Goal: Task Accomplishment & Management: Use online tool/utility

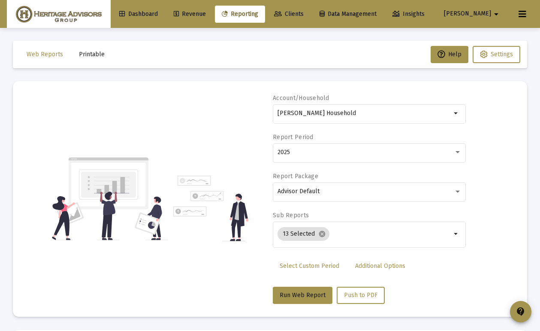
select select "View all"
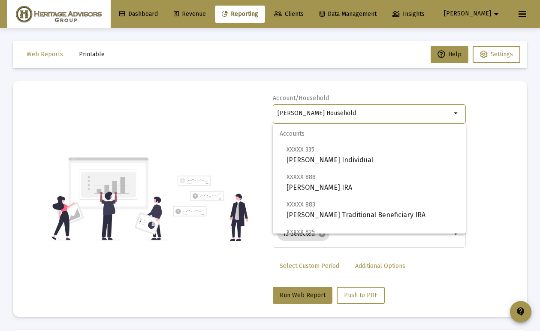
drag, startPoint x: 360, startPoint y: 111, endPoint x: 159, endPoint y: 81, distance: 202.6
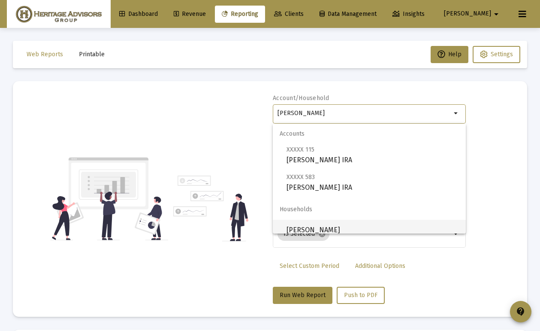
click at [329, 227] on span "[PERSON_NAME]" at bounding box center [373, 230] width 172 height 21
type input "[PERSON_NAME]"
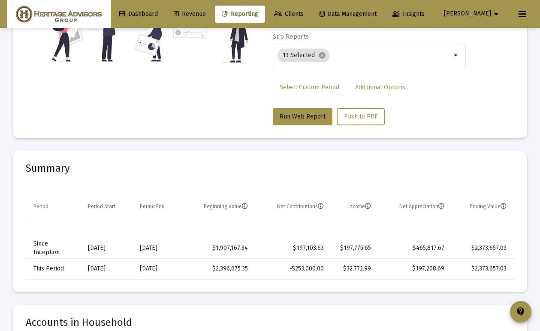
scroll to position [39, 0]
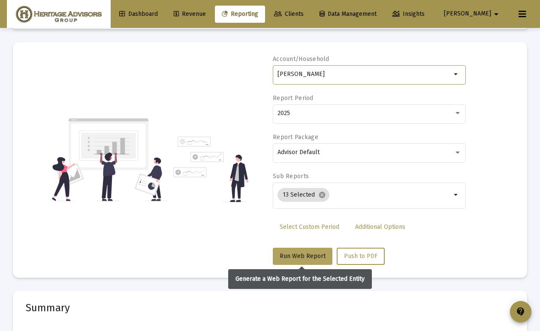
click at [313, 260] on button "Run Web Report" at bounding box center [303, 256] width 60 height 17
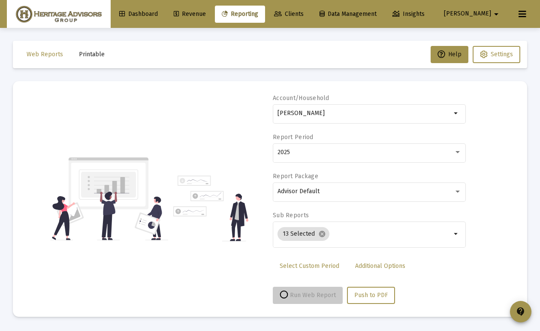
scroll to position [0, 0]
select select "View all"
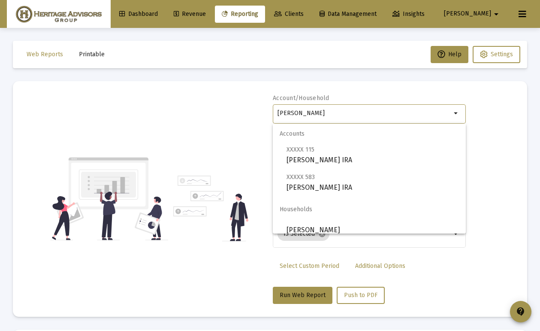
drag, startPoint x: 397, startPoint y: 112, endPoint x: 209, endPoint y: 107, distance: 188.4
click at [209, 107] on div "Account/Household [PERSON_NAME] arrow_drop_down Report Period 2025 Report Packa…" at bounding box center [270, 199] width 489 height 210
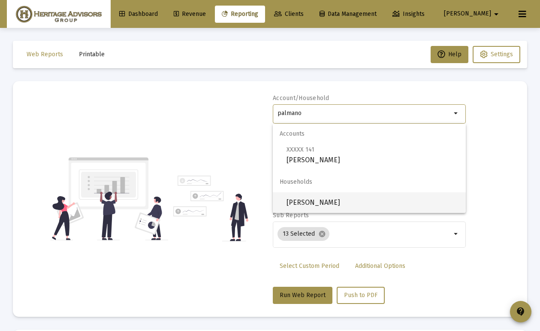
click at [358, 201] on span "[PERSON_NAME]" at bounding box center [373, 202] width 172 height 21
type input "[PERSON_NAME]"
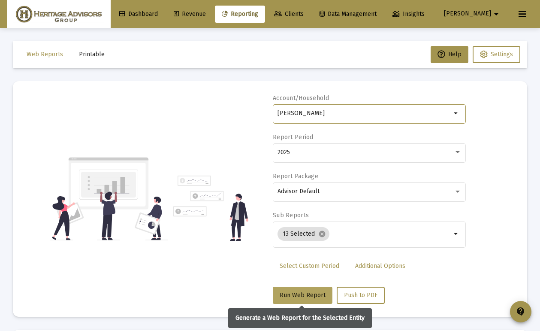
click at [313, 294] on span "Run Web Report" at bounding box center [303, 294] width 46 height 7
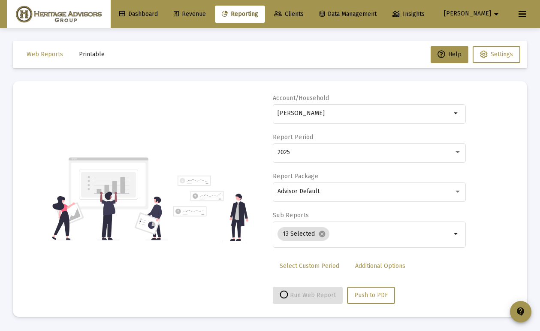
select select "View all"
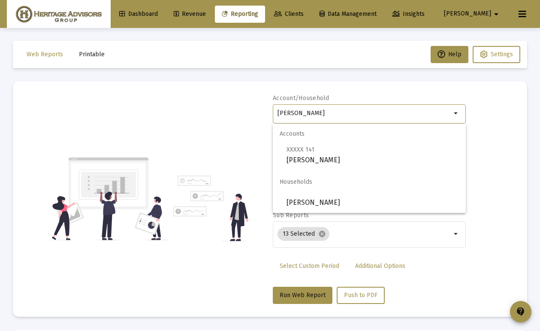
drag, startPoint x: 364, startPoint y: 112, endPoint x: 220, endPoint y: 113, distance: 144.6
click at [220, 113] on div "Account/[PERSON_NAME] Household arrow_drop_down Report Period 2025 Report Packa…" at bounding box center [270, 199] width 489 height 210
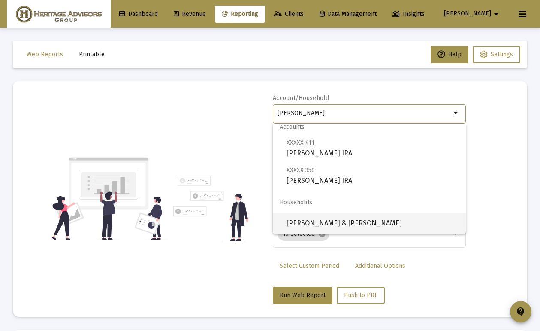
scroll to position [7, 0]
click at [324, 222] on span "[PERSON_NAME] & [PERSON_NAME]" at bounding box center [373, 223] width 172 height 21
type input "[PERSON_NAME] & [PERSON_NAME]"
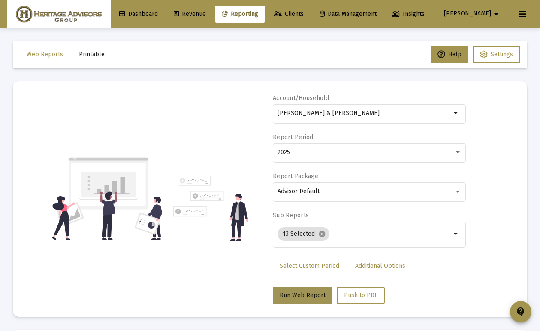
click at [307, 289] on button "Run Web Report" at bounding box center [303, 295] width 60 height 17
select select "View all"
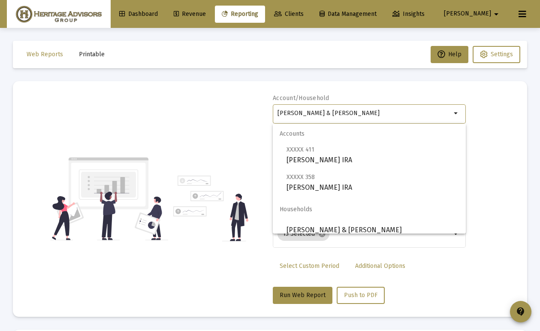
drag, startPoint x: 372, startPoint y: 112, endPoint x: 232, endPoint y: 115, distance: 140.3
click at [232, 116] on div "Account/[PERSON_NAME] & [PERSON_NAME] Household arrow_drop_down Report Period 2…" at bounding box center [270, 199] width 489 height 210
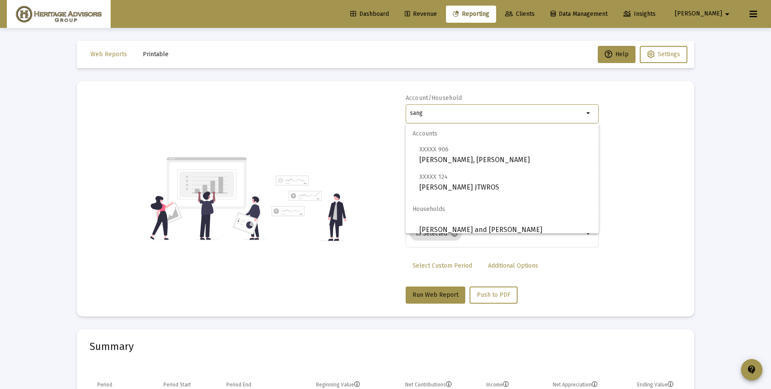
scroll to position [7, 0]
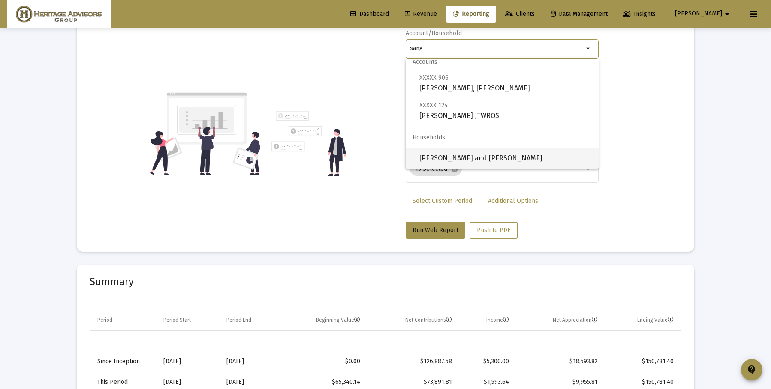
click at [466, 154] on span "[PERSON_NAME] and [PERSON_NAME]" at bounding box center [506, 158] width 172 height 21
type input "[PERSON_NAME] and [PERSON_NAME]"
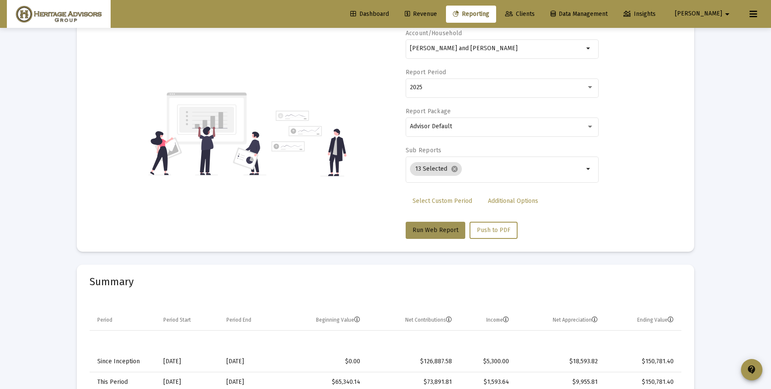
click at [450, 229] on span "Run Web Report" at bounding box center [436, 230] width 46 height 7
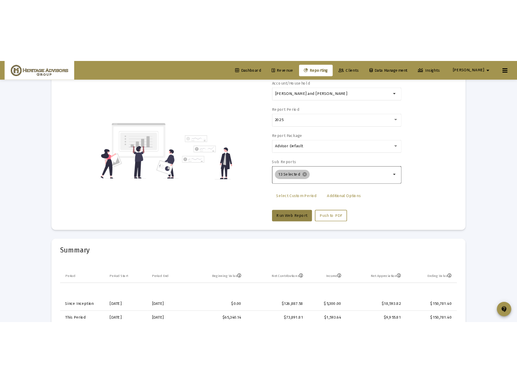
scroll to position [0, 0]
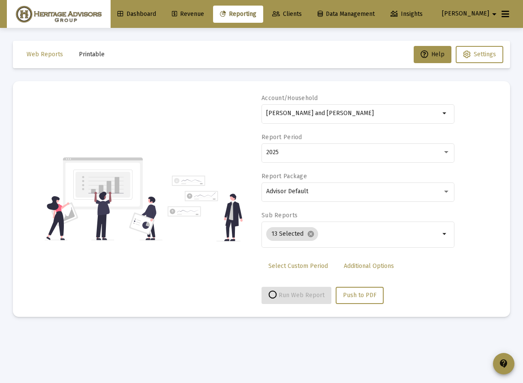
select select "View all"
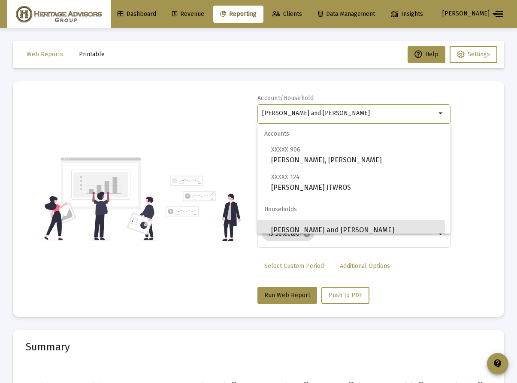
drag, startPoint x: 366, startPoint y: 114, endPoint x: 199, endPoint y: 108, distance: 167.4
click at [199, 108] on div "Account/[PERSON_NAME] and [PERSON_NAME] arrow_drop_down Report Period 2025 Repo…" at bounding box center [259, 199] width 466 height 210
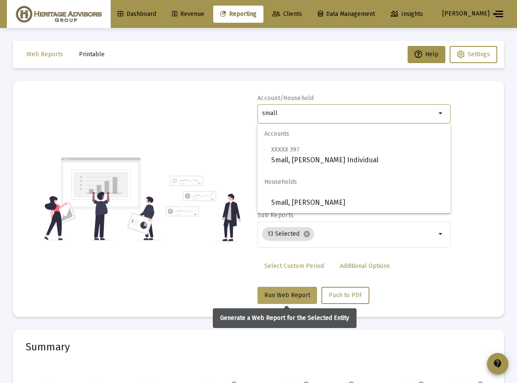
click at [286, 301] on button "Run Web Report" at bounding box center [287, 295] width 60 height 17
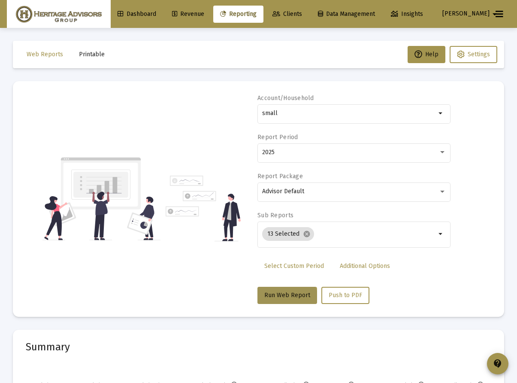
click at [286, 301] on button "Run Web Report" at bounding box center [287, 295] width 60 height 17
click at [285, 294] on span "Run Web Report" at bounding box center [287, 294] width 46 height 7
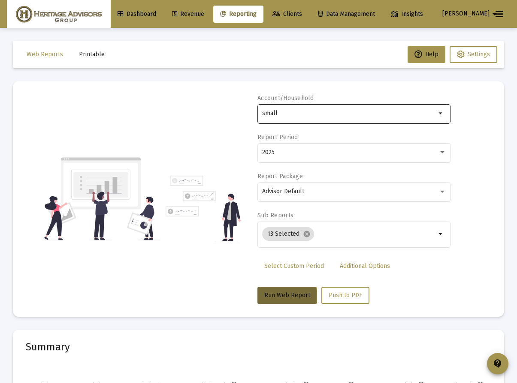
click at [332, 114] on input "small" at bounding box center [349, 113] width 174 height 7
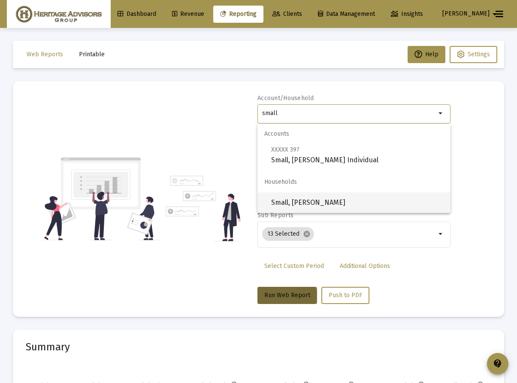
click at [312, 206] on span "Small, [PERSON_NAME]" at bounding box center [357, 202] width 172 height 21
type input "Small, [PERSON_NAME]"
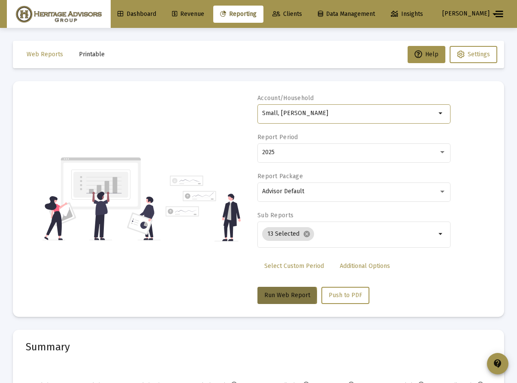
click at [280, 303] on button "Run Web Report" at bounding box center [287, 295] width 60 height 17
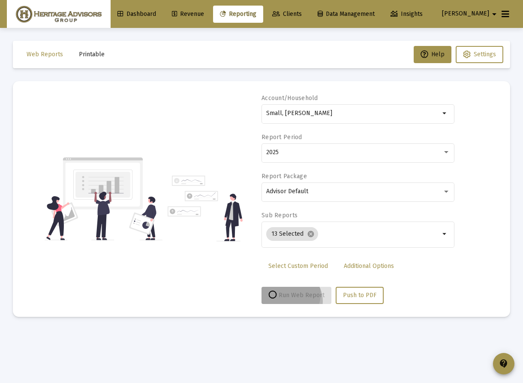
select select "View all"
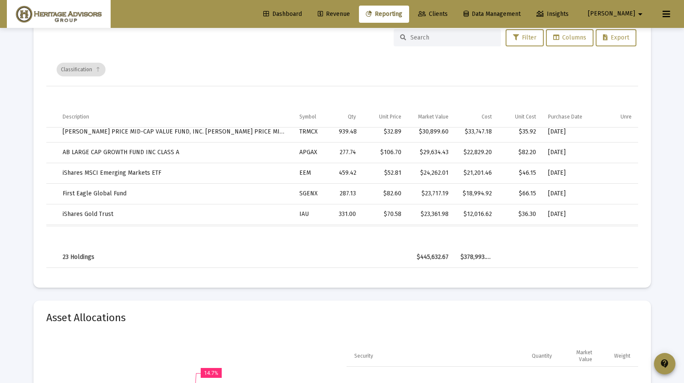
scroll to position [28, 0]
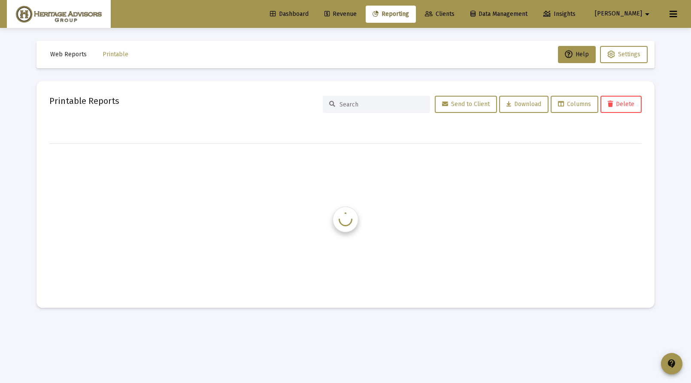
click at [409, 16] on span "Reporting" at bounding box center [390, 13] width 36 height 7
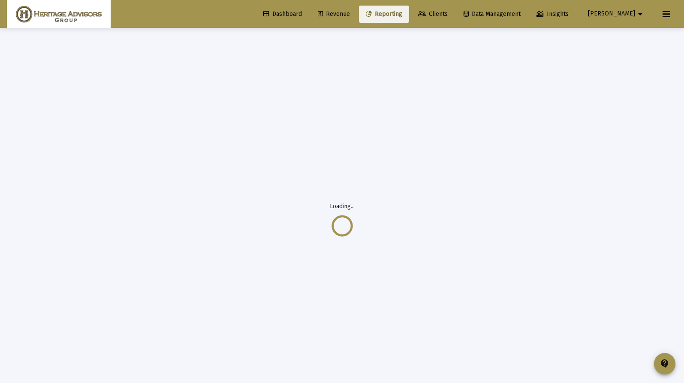
select select "View all"
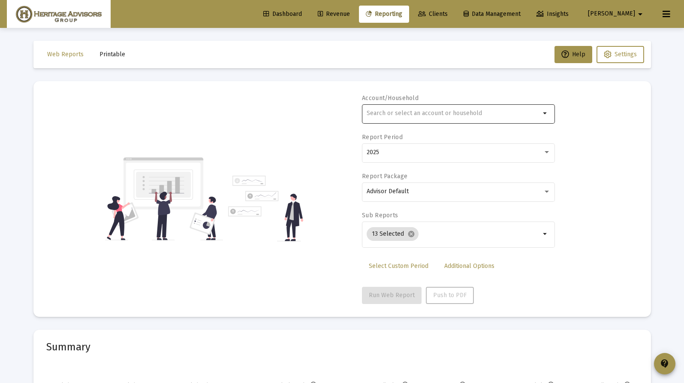
click at [414, 110] on input "text" at bounding box center [454, 113] width 174 height 7
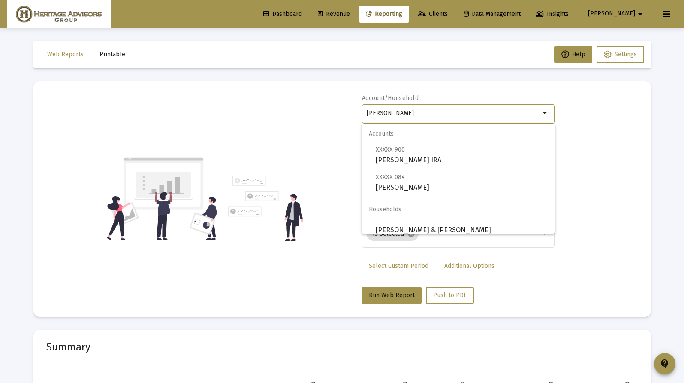
scroll to position [7, 0]
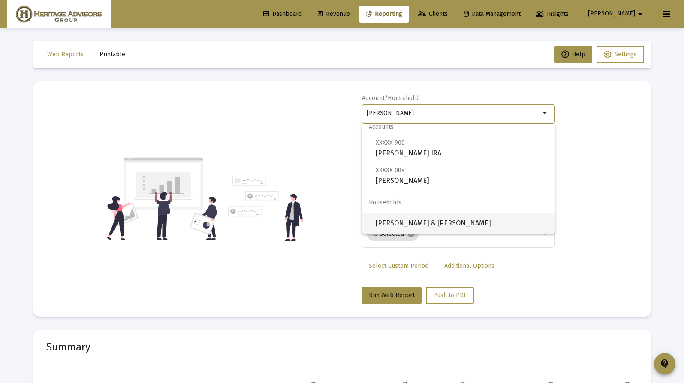
click at [423, 220] on span "[PERSON_NAME] & [PERSON_NAME]" at bounding box center [462, 223] width 172 height 21
type input "[PERSON_NAME] & [PERSON_NAME]"
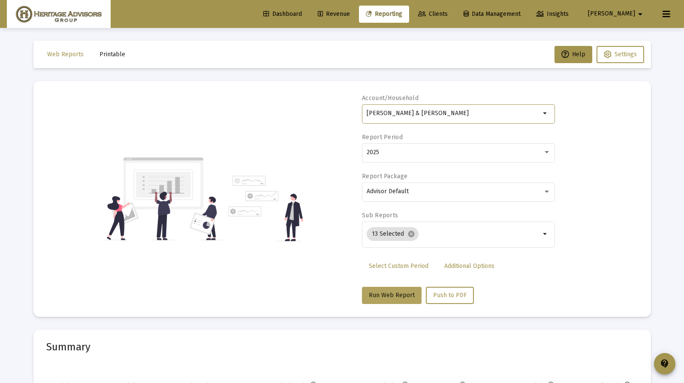
click at [396, 293] on span "Run Web Report" at bounding box center [392, 294] width 46 height 7
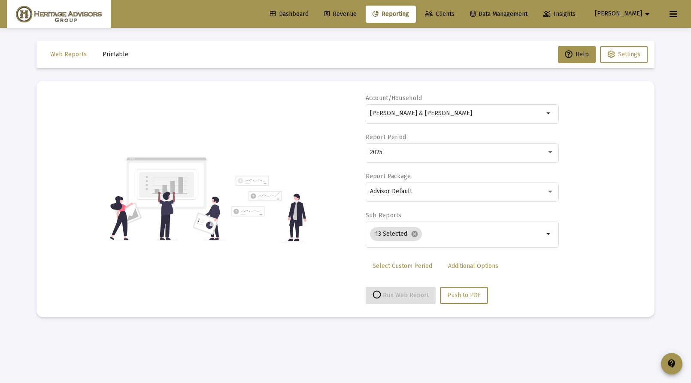
select select "View all"
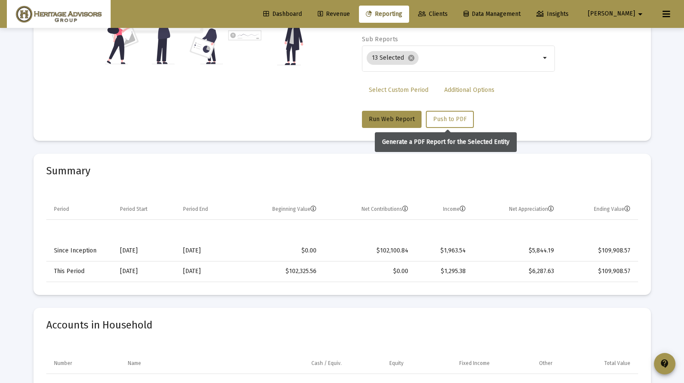
scroll to position [0, 0]
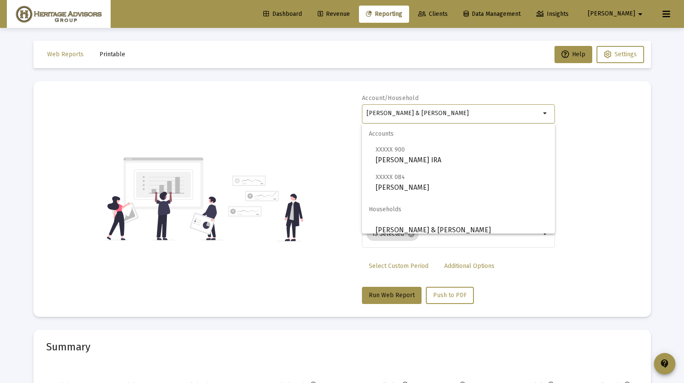
drag, startPoint x: 446, startPoint y: 110, endPoint x: 365, endPoint y: 109, distance: 81.5
click at [365, 109] on div "[PERSON_NAME] & [PERSON_NAME] arrow_drop_down" at bounding box center [458, 113] width 193 height 21
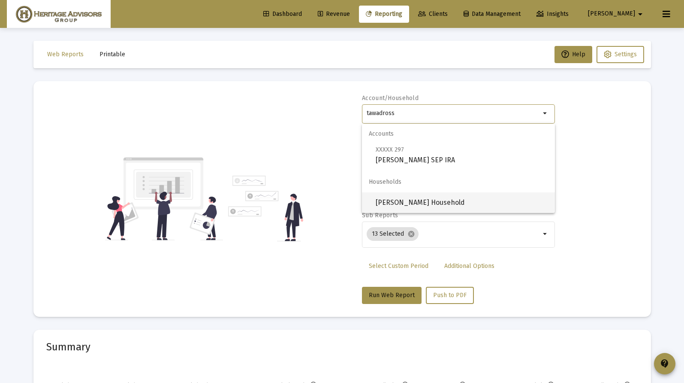
click at [454, 199] on span "[PERSON_NAME] Household" at bounding box center [462, 202] width 172 height 21
type input "[PERSON_NAME] Household"
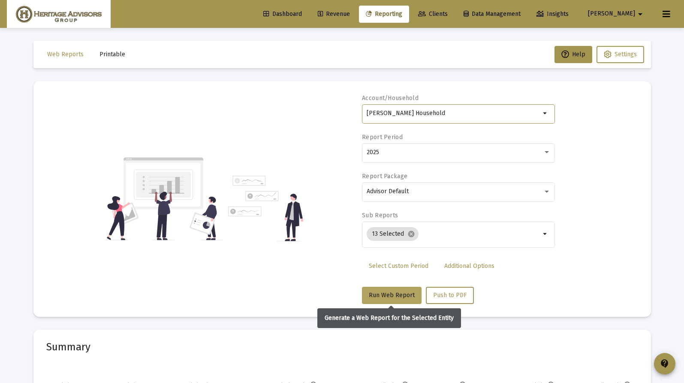
click at [396, 296] on span "Run Web Report" at bounding box center [392, 294] width 46 height 7
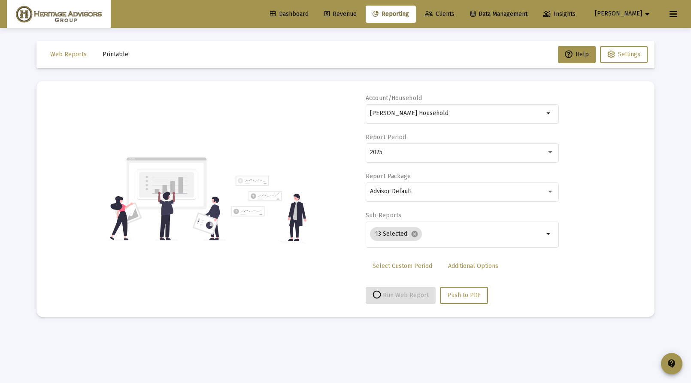
select select "View all"
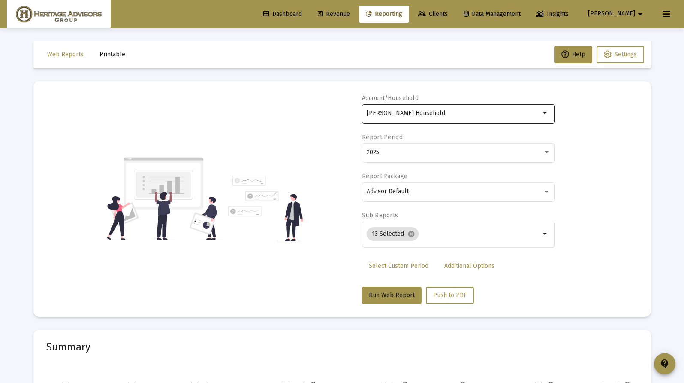
drag, startPoint x: 472, startPoint y: 118, endPoint x: 399, endPoint y: 110, distance: 73.7
click at [372, 112] on div "[PERSON_NAME] Household" at bounding box center [454, 113] width 174 height 21
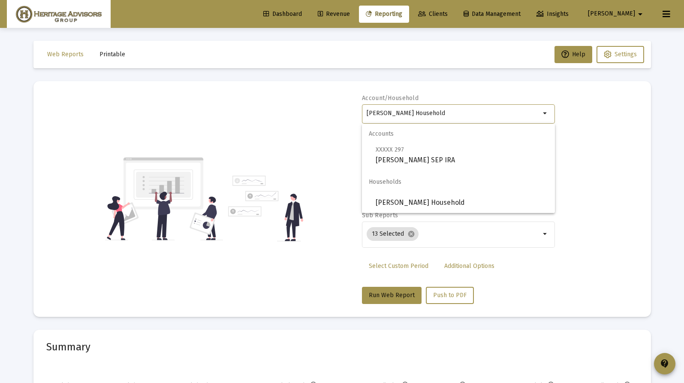
drag, startPoint x: 452, startPoint y: 111, endPoint x: 344, endPoint y: 111, distance: 108.1
click at [344, 111] on div "Account/Household [PERSON_NAME] Household arrow_drop_down Report Period 2025 Re…" at bounding box center [342, 199] width 592 height 210
click at [421, 194] on span "[PERSON_NAME] & [PERSON_NAME]" at bounding box center [462, 202] width 172 height 21
type input "[PERSON_NAME] & [PERSON_NAME]"
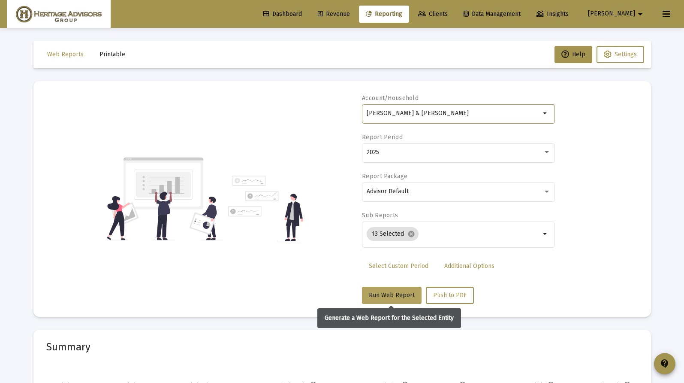
click at [383, 294] on span "Run Web Report" at bounding box center [392, 294] width 46 height 7
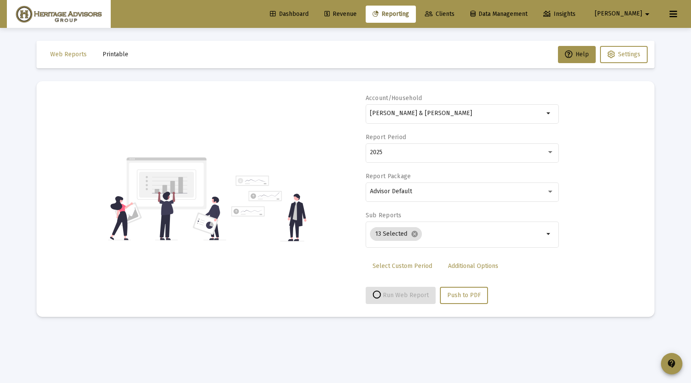
select select "View all"
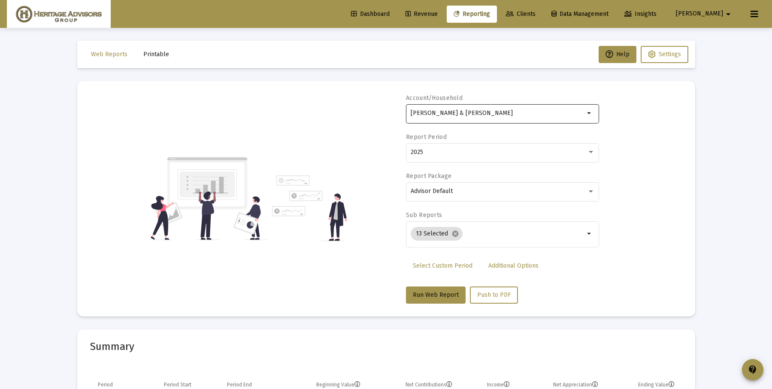
click at [524, 103] on div "[PERSON_NAME] & [PERSON_NAME]" at bounding box center [498, 113] width 174 height 21
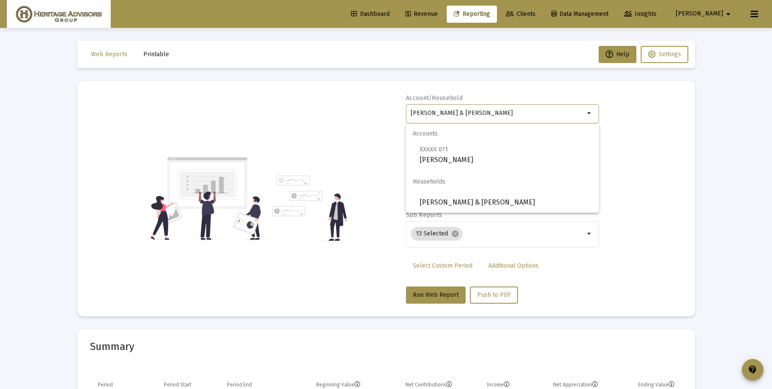
drag, startPoint x: 523, startPoint y: 110, endPoint x: 408, endPoint y: 115, distance: 115.5
click at [408, 115] on div "[PERSON_NAME] & [PERSON_NAME] arrow_drop_down" at bounding box center [502, 113] width 193 height 21
click at [449, 200] on span "[PERSON_NAME]" at bounding box center [506, 202] width 172 height 21
type input "[PERSON_NAME]"
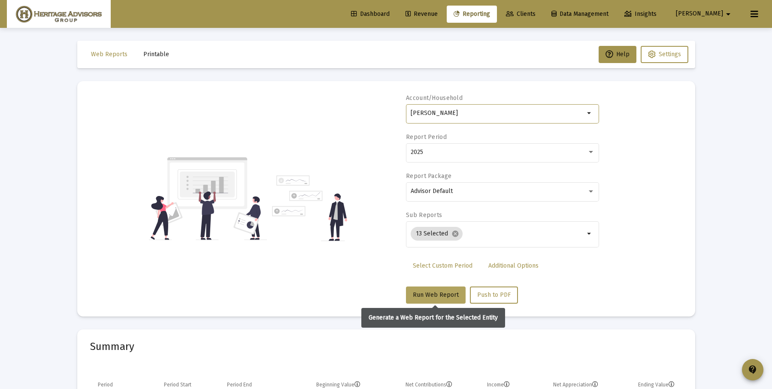
click at [429, 293] on span "Run Web Report" at bounding box center [436, 294] width 46 height 7
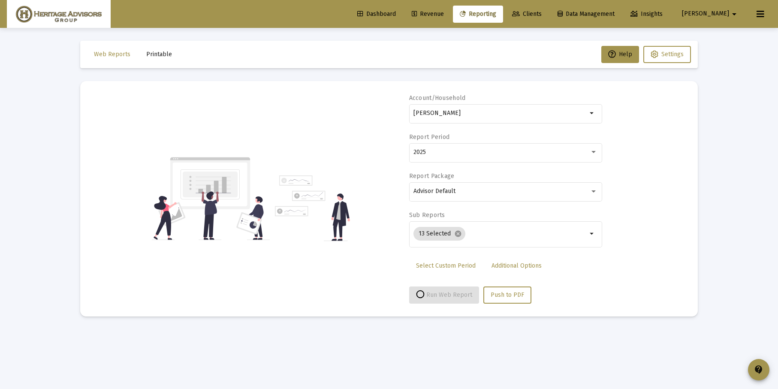
select select "View all"
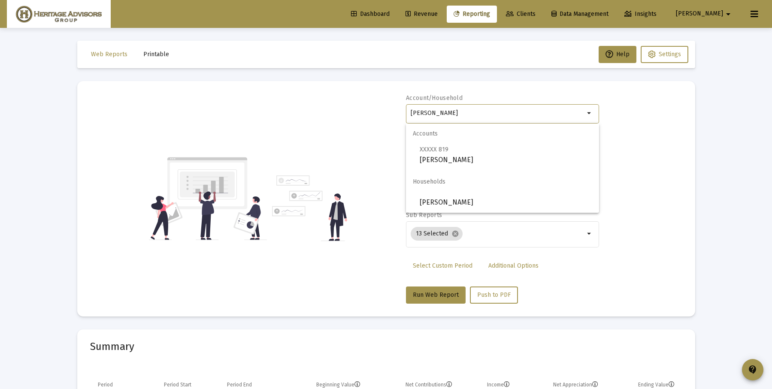
drag, startPoint x: 511, startPoint y: 114, endPoint x: 399, endPoint y: 118, distance: 112.5
click at [399, 118] on div "Account/Household [PERSON_NAME] Household arrow_drop_down Report Period 2025 Re…" at bounding box center [386, 199] width 592 height 210
drag, startPoint x: 490, startPoint y: 112, endPoint x: 375, endPoint y: 104, distance: 115.3
click at [375, 104] on div "Account/Household [PERSON_NAME] Household arrow_drop_down Report Period 2025 Re…" at bounding box center [386, 199] width 592 height 210
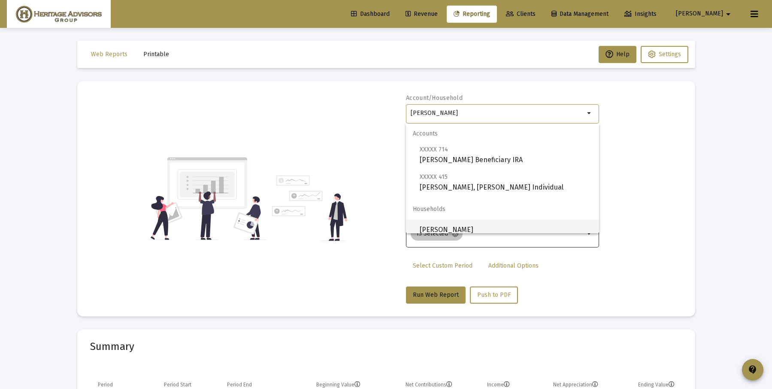
click at [444, 229] on span "[PERSON_NAME]" at bounding box center [506, 230] width 172 height 21
type input "[PERSON_NAME]"
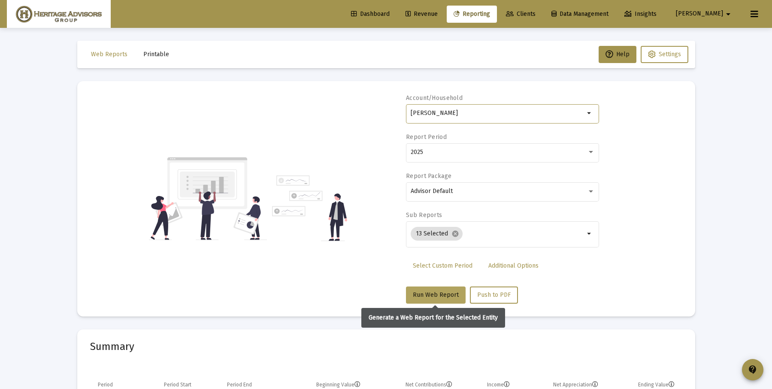
click at [442, 297] on span "Run Web Report" at bounding box center [436, 294] width 46 height 7
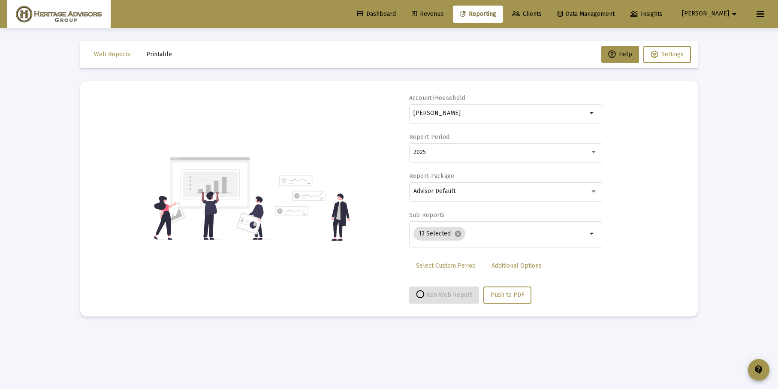
select select "View all"
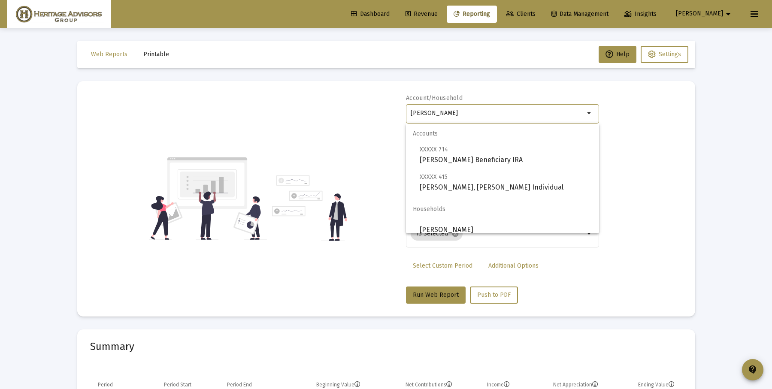
drag, startPoint x: 499, startPoint y: 109, endPoint x: 415, endPoint y: 110, distance: 83.2
click at [415, 110] on input "[PERSON_NAME]" at bounding box center [498, 113] width 174 height 7
drag, startPoint x: 417, startPoint y: 110, endPoint x: 469, endPoint y: 111, distance: 51.9
click at [464, 112] on input "[PERSON_NAME]" at bounding box center [498, 113] width 174 height 7
drag, startPoint x: 493, startPoint y: 112, endPoint x: 399, endPoint y: 114, distance: 93.6
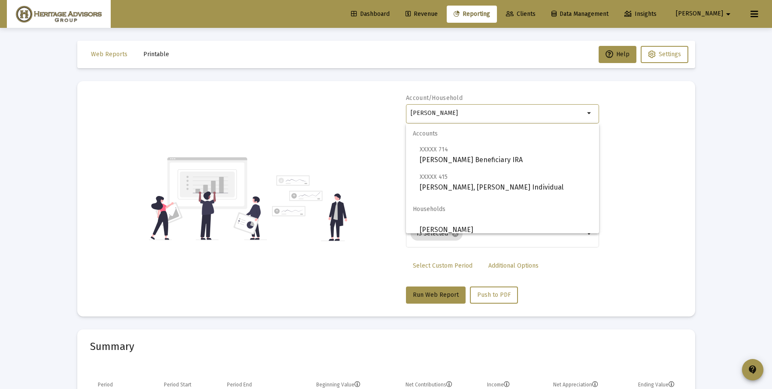
click at [398, 115] on div "Account/[PERSON_NAME] arrow_drop_down Report Period 2025 Report Package Advisor…" at bounding box center [386, 199] width 592 height 210
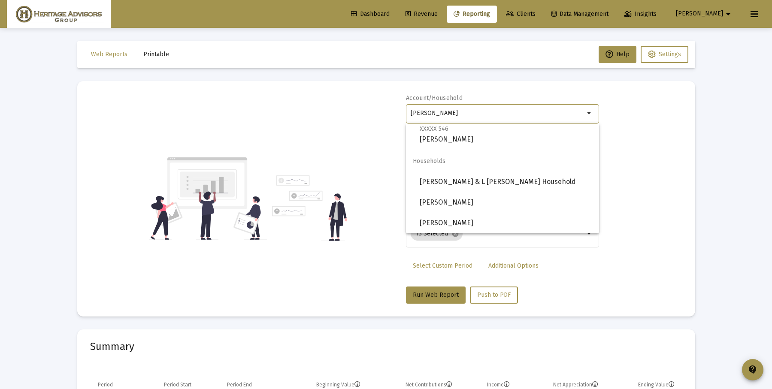
scroll to position [162, 0]
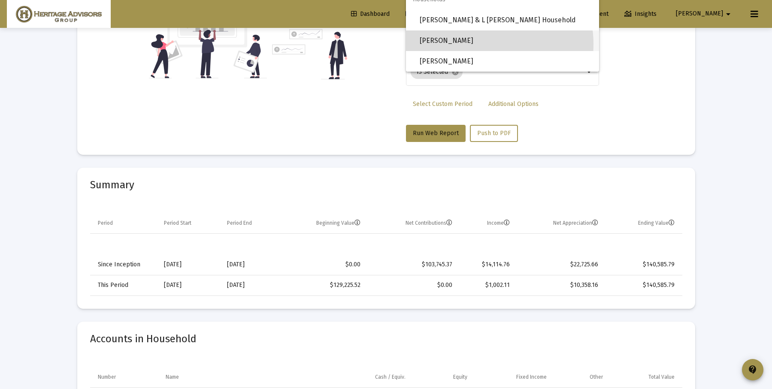
click at [478, 44] on span "[PERSON_NAME]" at bounding box center [506, 40] width 172 height 21
type input "[PERSON_NAME]"
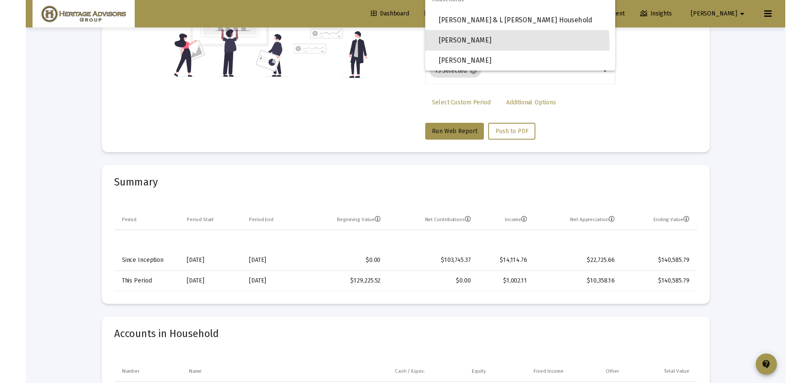
scroll to position [0, 0]
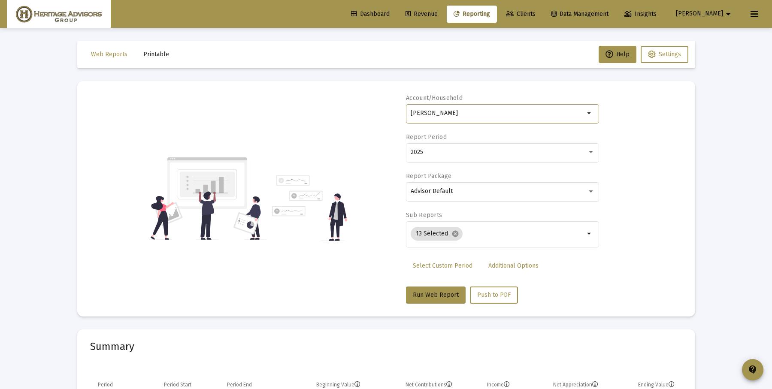
click at [442, 307] on mat-card "Account/[PERSON_NAME] Household arrow_drop_down Report Period 2025 Report Packa…" at bounding box center [386, 199] width 618 height 236
click at [442, 299] on button "Run Web Report" at bounding box center [436, 295] width 60 height 17
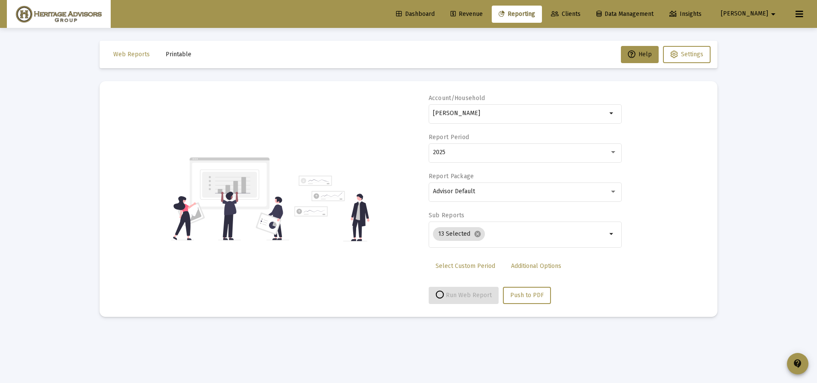
select select "View all"
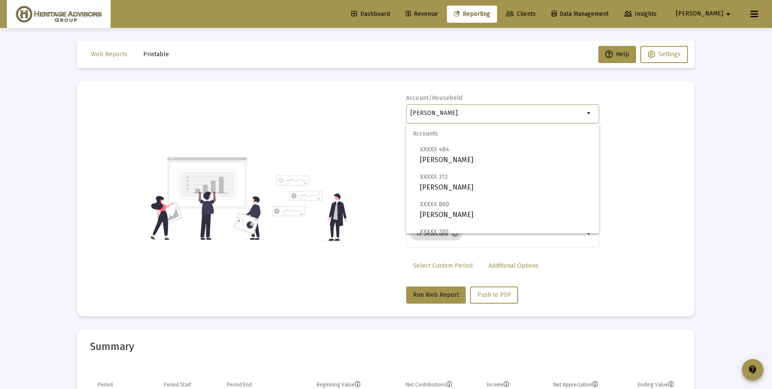
drag, startPoint x: 510, startPoint y: 111, endPoint x: 331, endPoint y: 104, distance: 179.5
click at [331, 104] on div "Account/[PERSON_NAME] Household arrow_drop_down Report Period 2025 Report Packa…" at bounding box center [386, 199] width 592 height 210
type input "x"
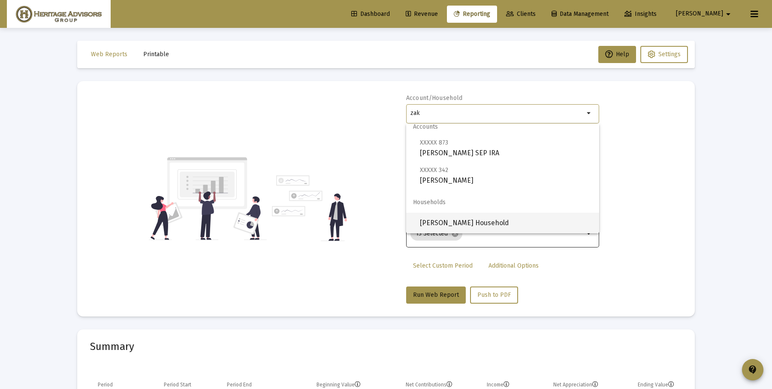
click at [462, 222] on span "[PERSON_NAME] Household" at bounding box center [506, 223] width 172 height 21
type input "[PERSON_NAME] Household"
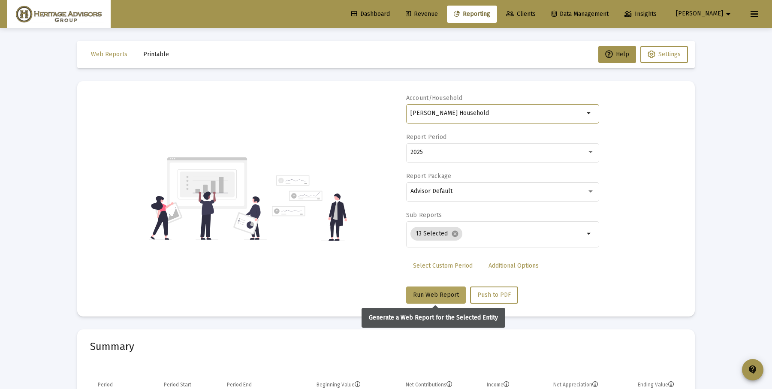
click at [436, 290] on button "Run Web Report" at bounding box center [436, 295] width 60 height 17
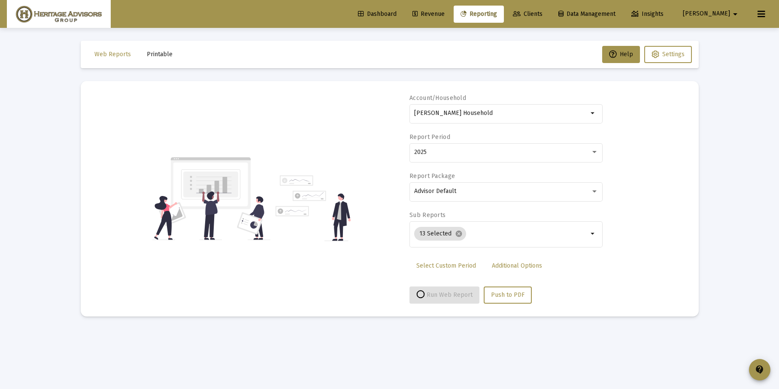
select select "View all"
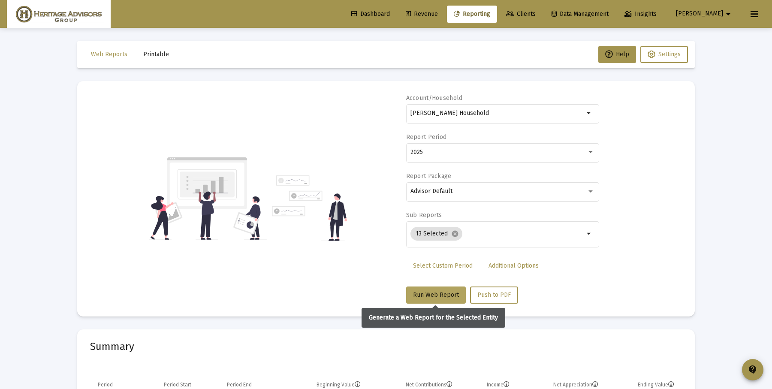
click at [441, 288] on button "Run Web Report" at bounding box center [436, 295] width 60 height 17
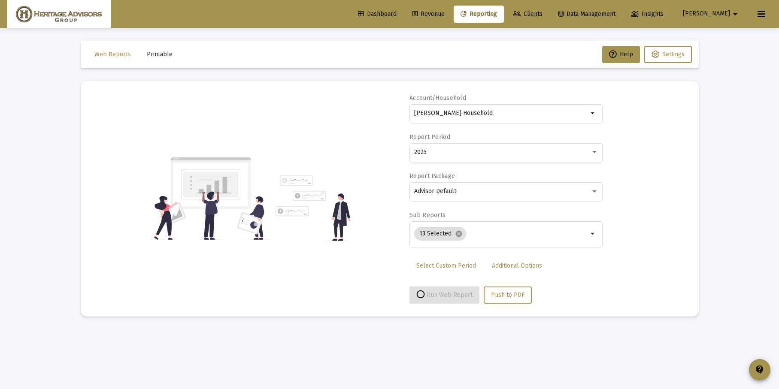
select select "View all"
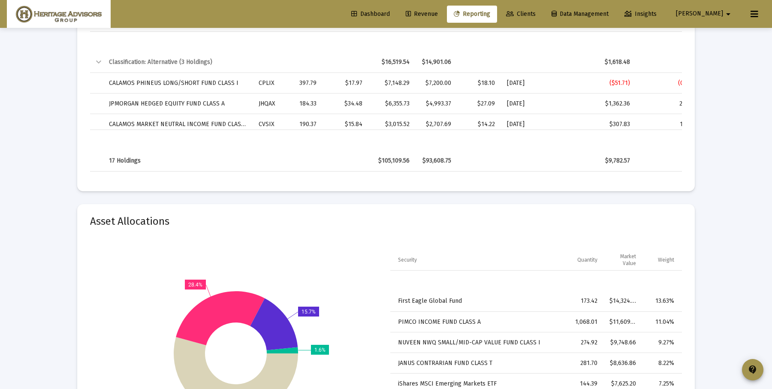
scroll to position [2175, 0]
